Goal: Task Accomplishment & Management: Manage account settings

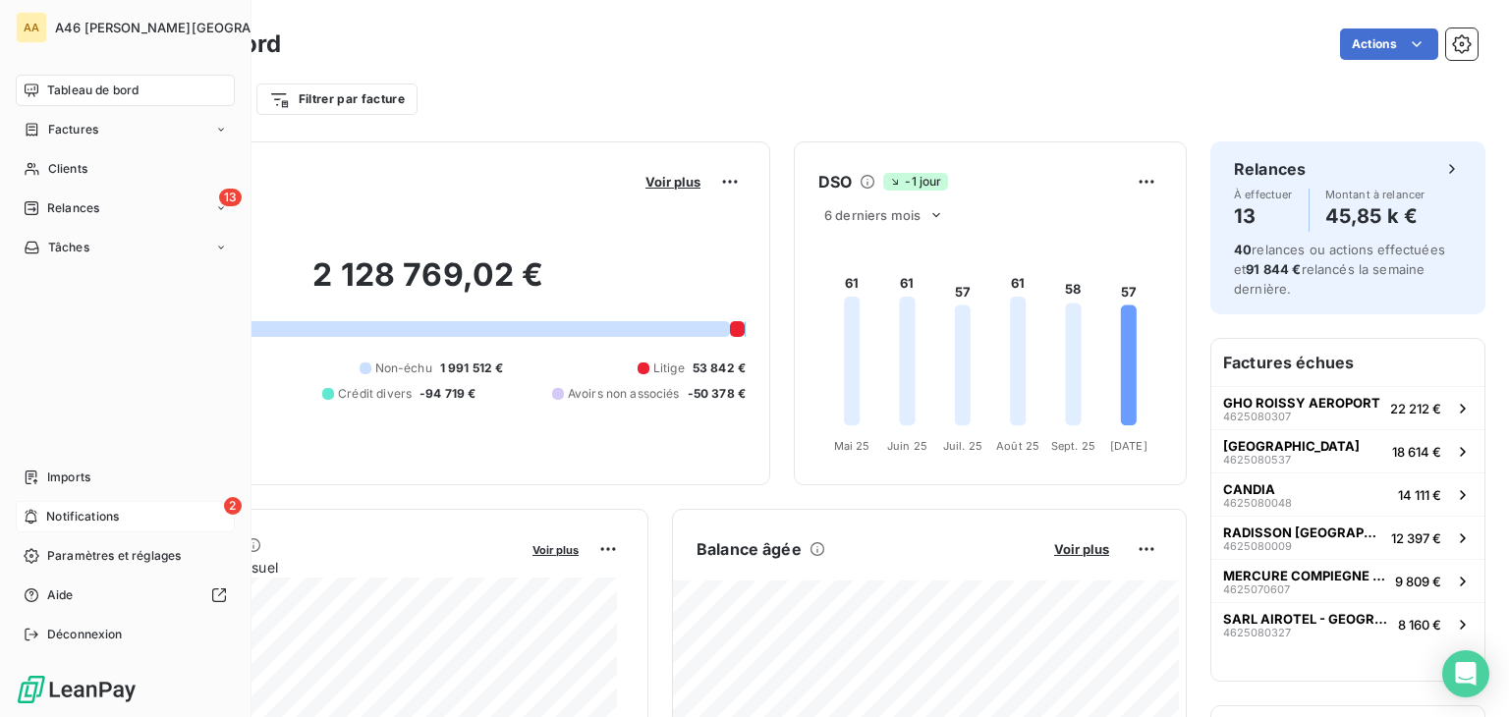
click at [55, 508] on span "Notifications" at bounding box center [82, 517] width 73 height 18
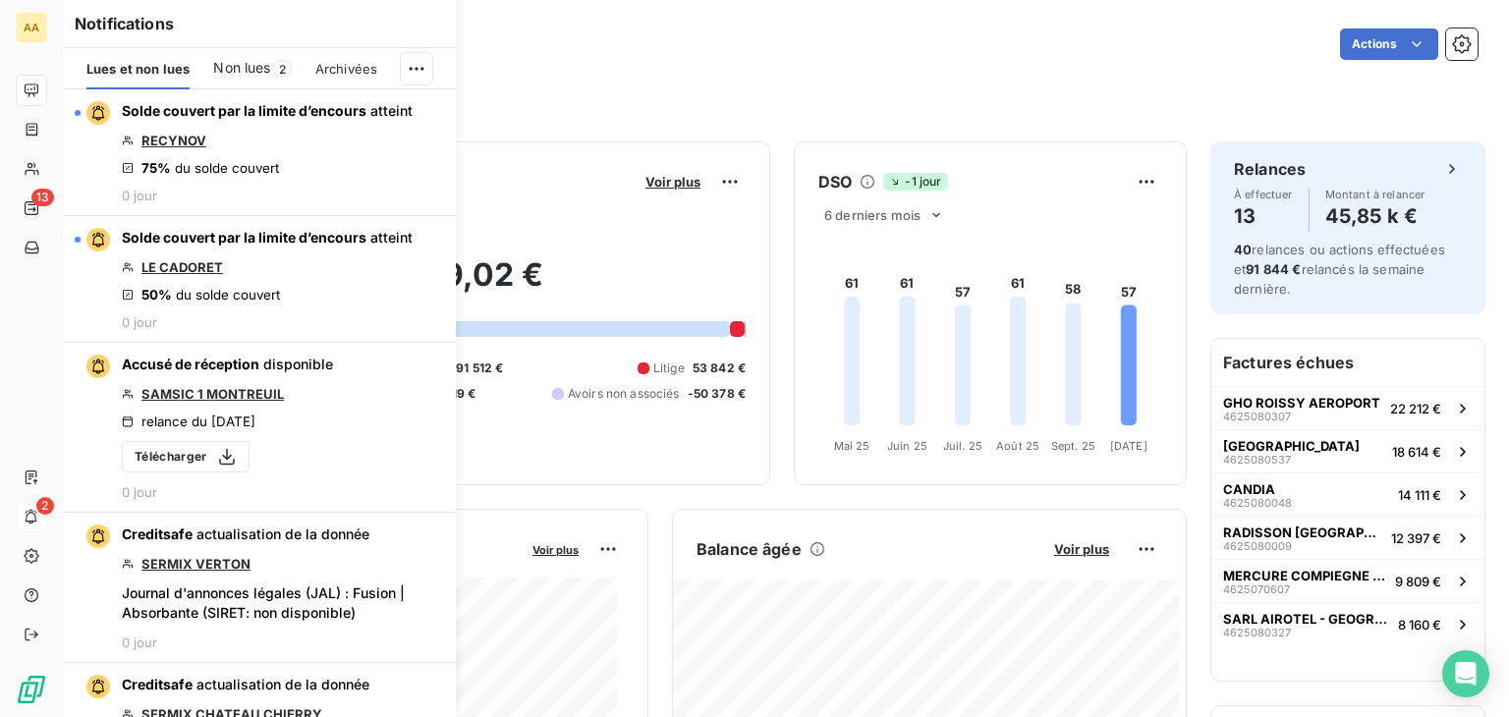
click at [252, 70] on span "Non lues" at bounding box center [241, 68] width 57 height 20
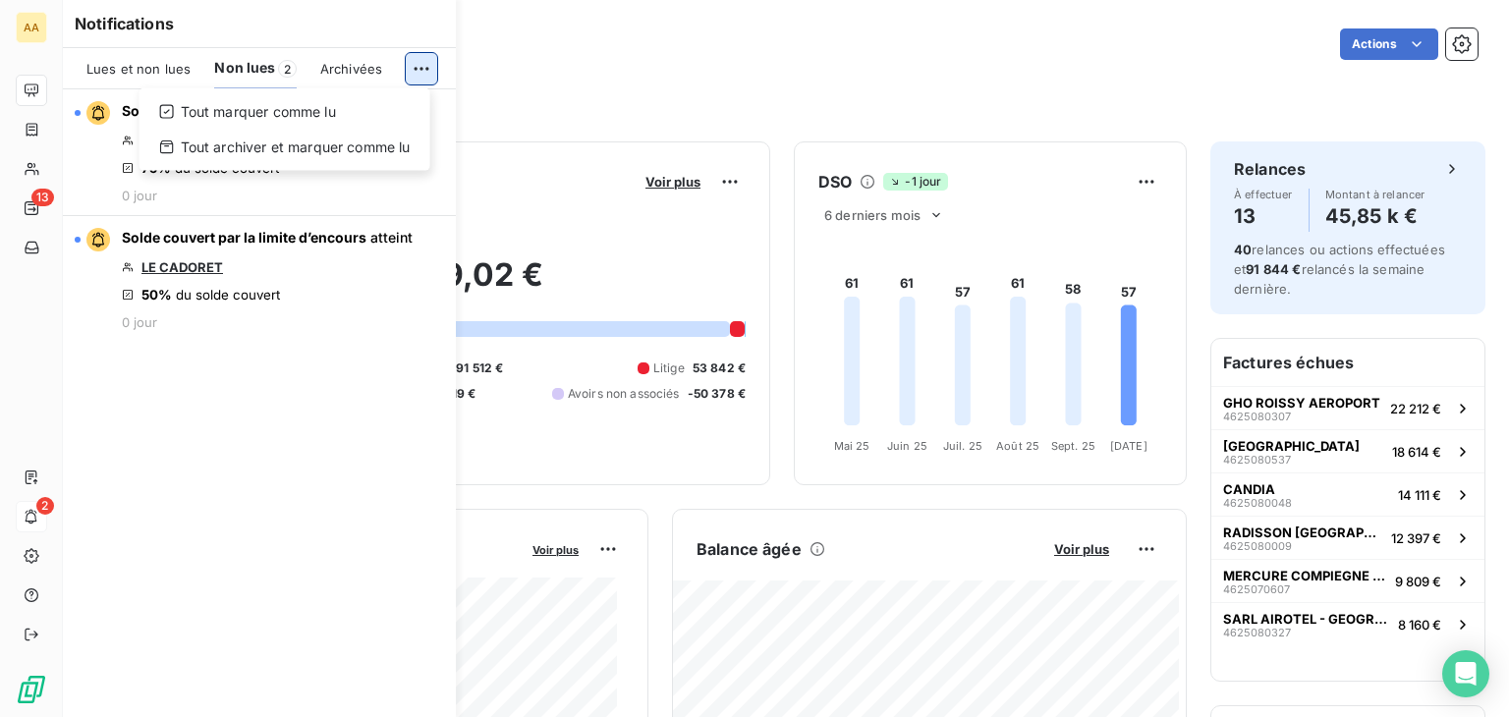
click at [417, 59] on html "AA 13 2 Tableau de bord Actions Filtrer par client Filtrer par facture Encours …" at bounding box center [754, 358] width 1509 height 717
drag, startPoint x: 275, startPoint y: 107, endPoint x: 235, endPoint y: 125, distance: 44.0
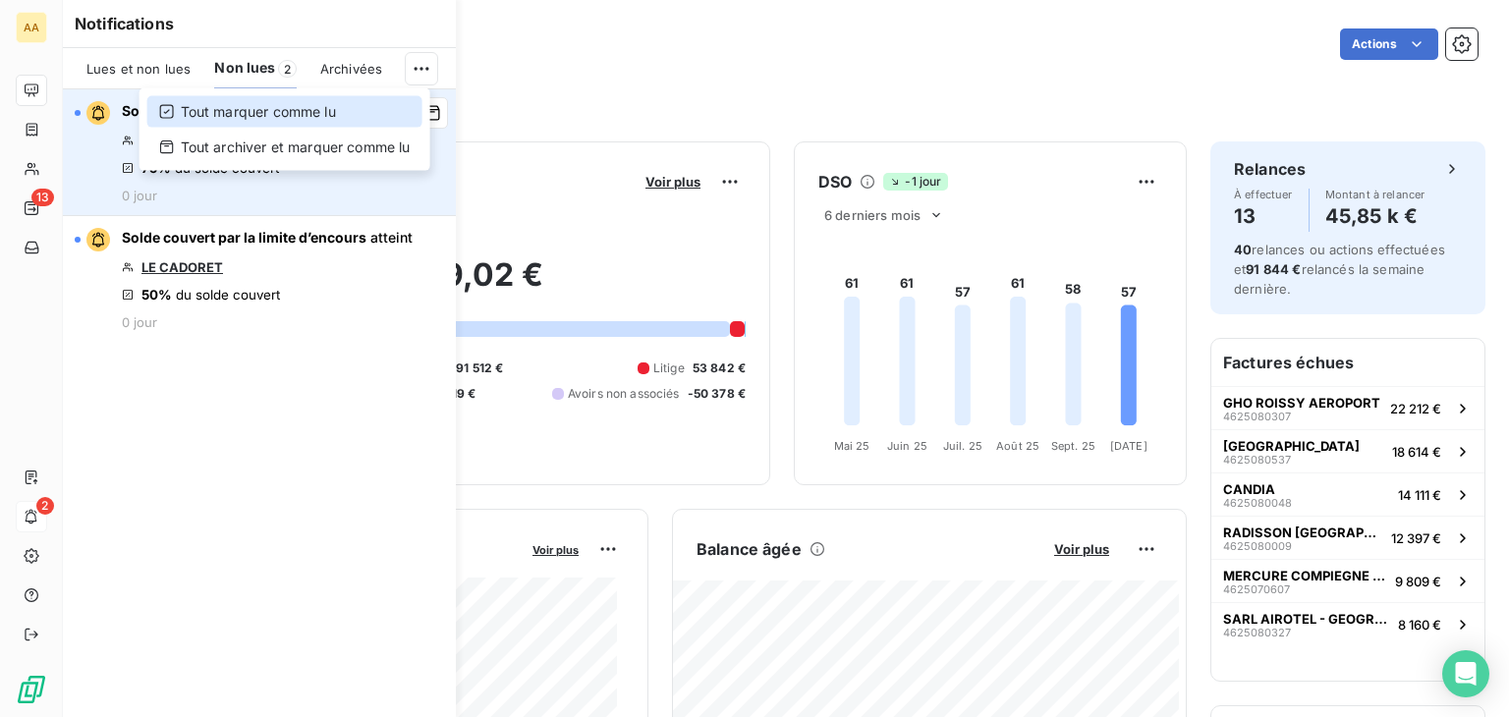
click at [275, 107] on div "Tout marquer comme lu" at bounding box center [284, 111] width 275 height 31
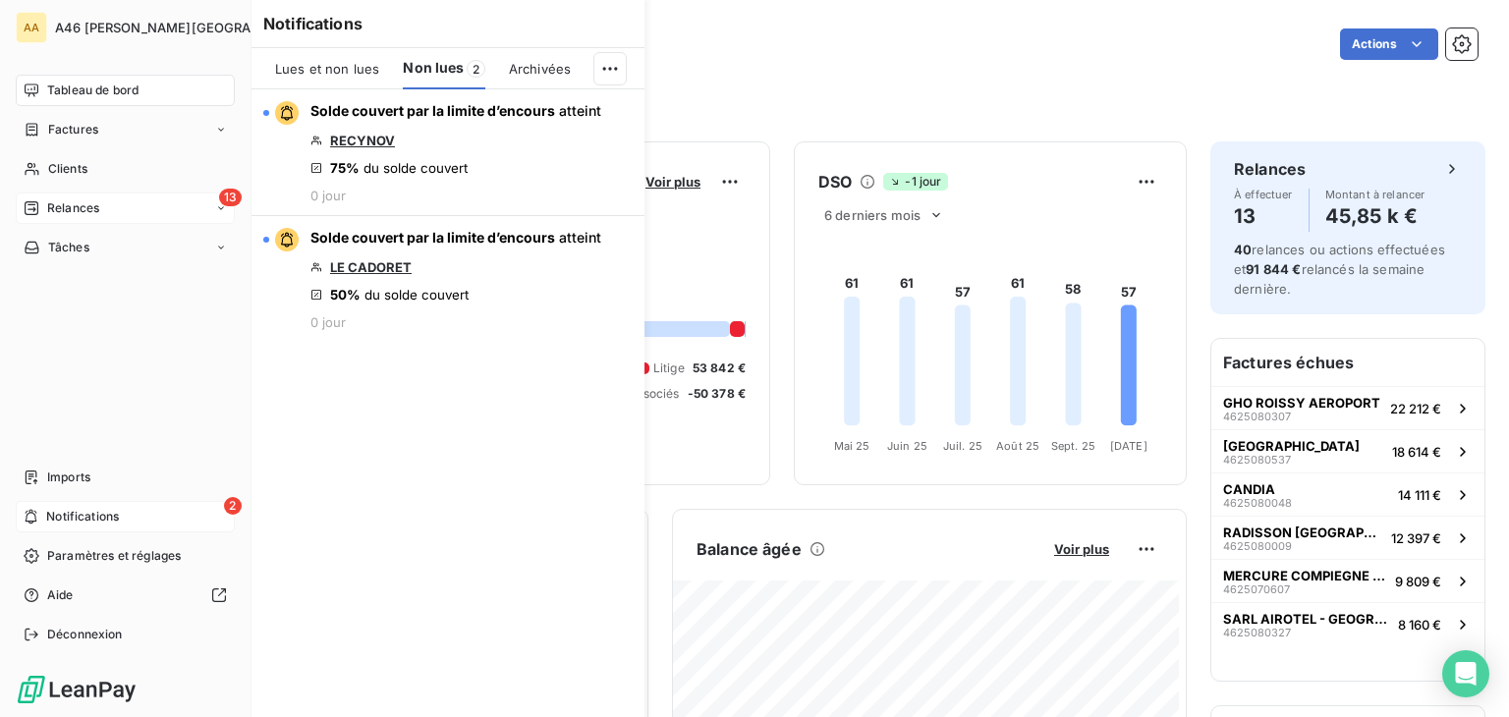
click at [65, 202] on span "Relances" at bounding box center [73, 208] width 52 height 18
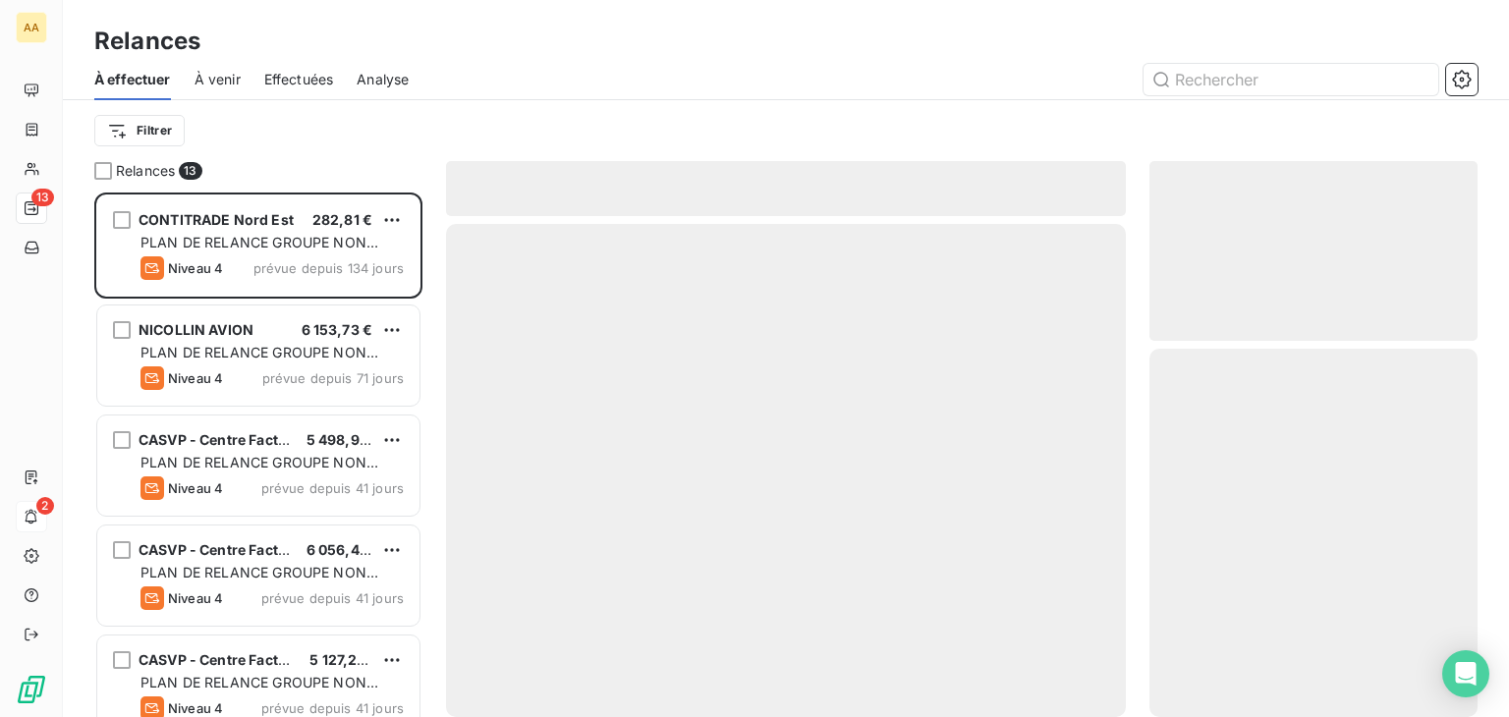
scroll to position [509, 312]
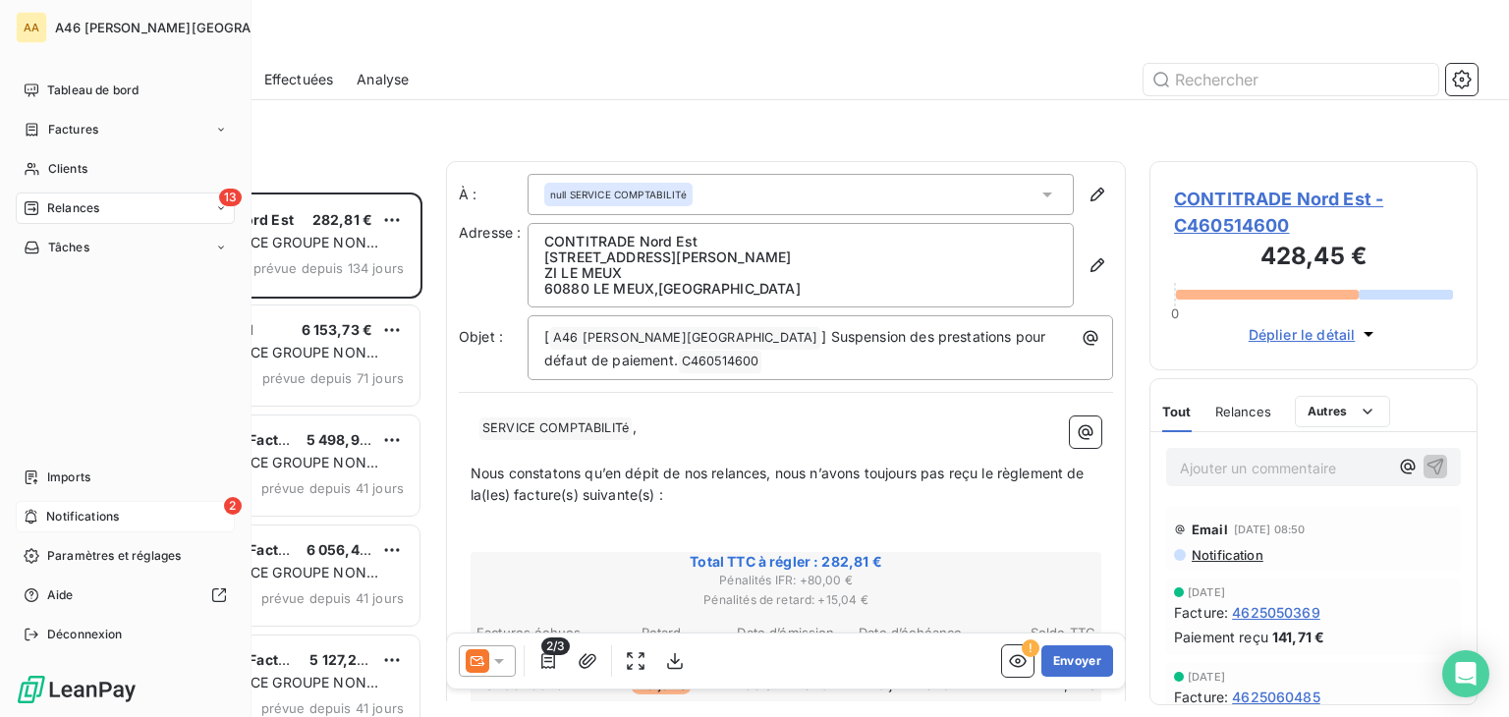
click at [85, 514] on span "Notifications" at bounding box center [82, 517] width 73 height 18
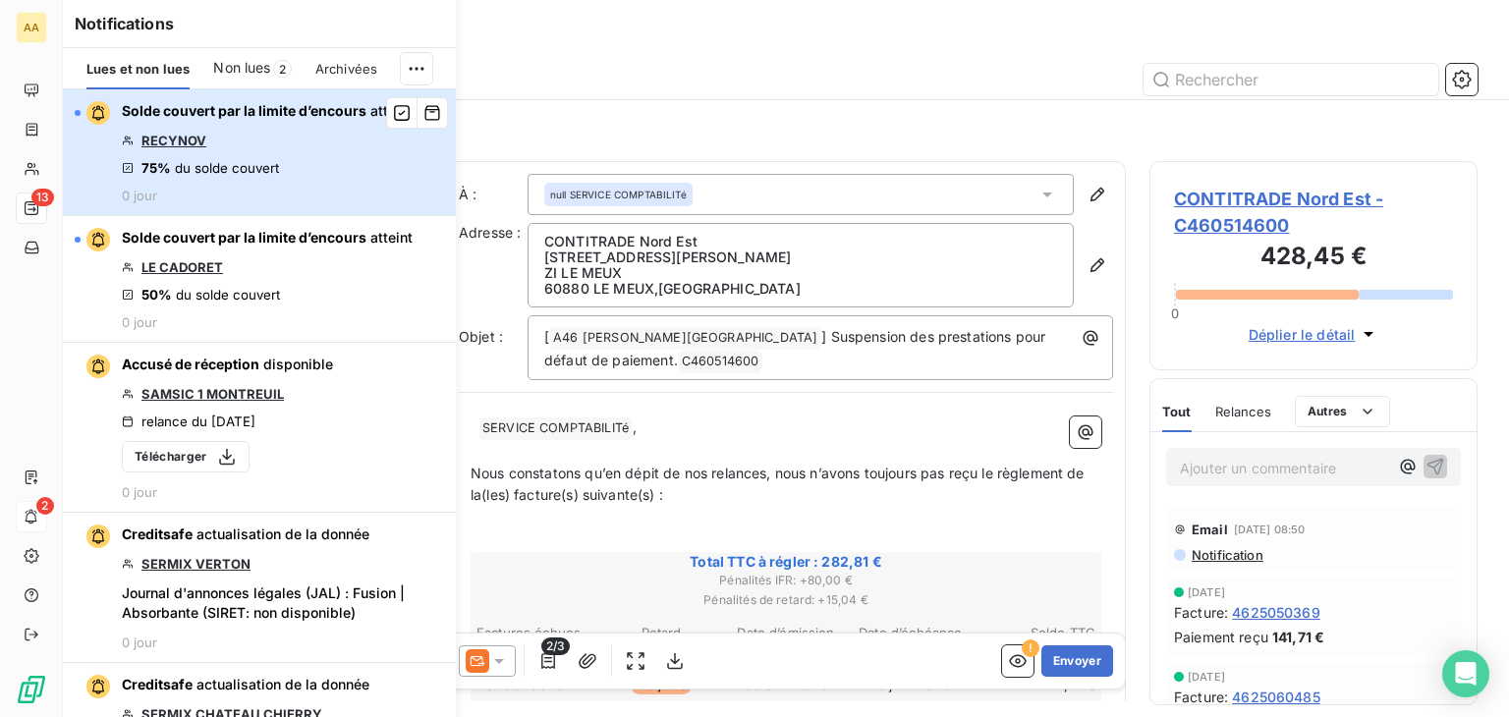
click at [80, 109] on div "button" at bounding box center [92, 113] width 35 height 24
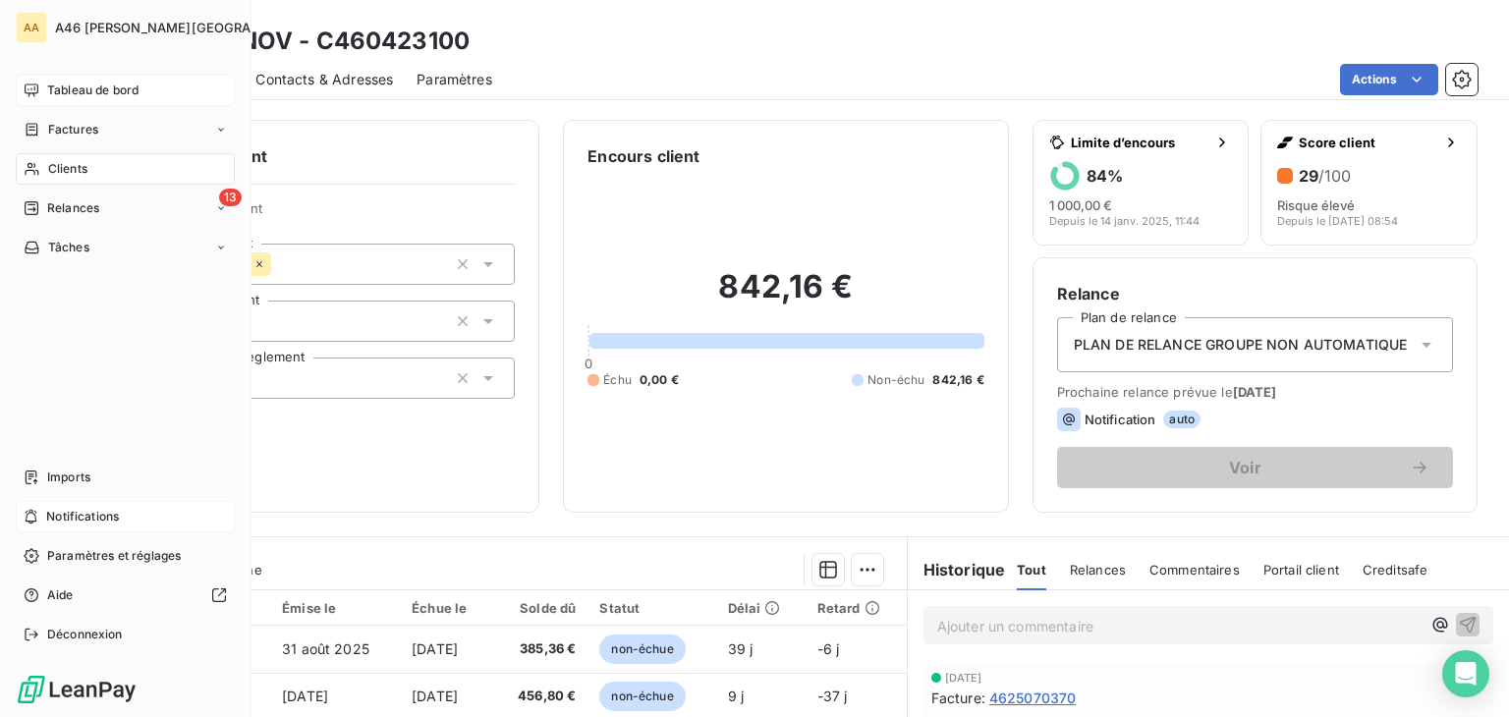
click at [92, 85] on span "Tableau de bord" at bounding box center [92, 91] width 91 height 18
